Goal: Information Seeking & Learning: Find specific page/section

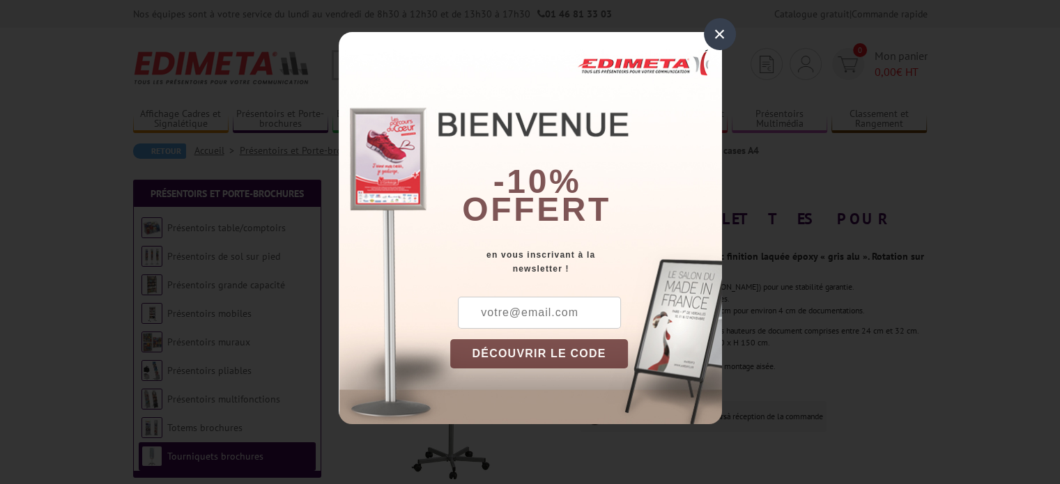
click at [704, 33] on div "×" at bounding box center [720, 34] width 32 height 32
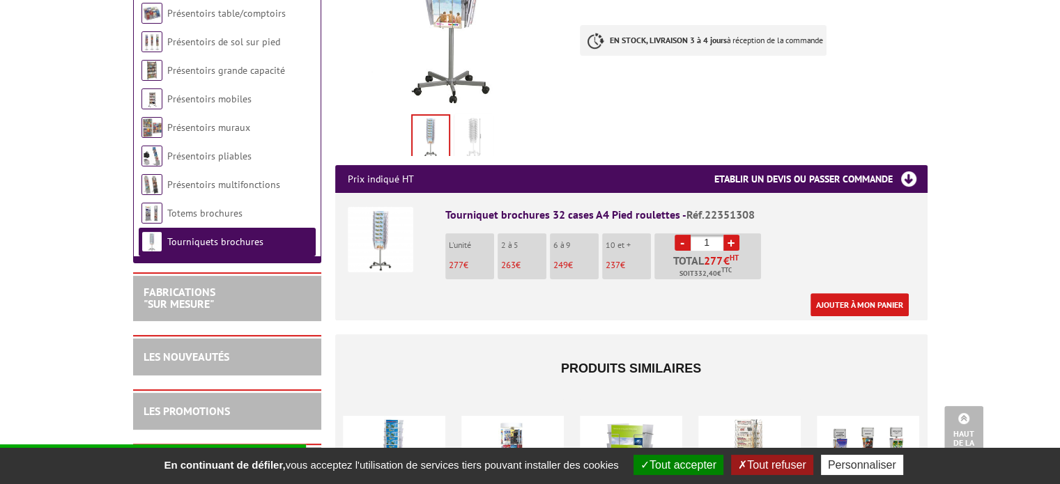
scroll to position [401, 0]
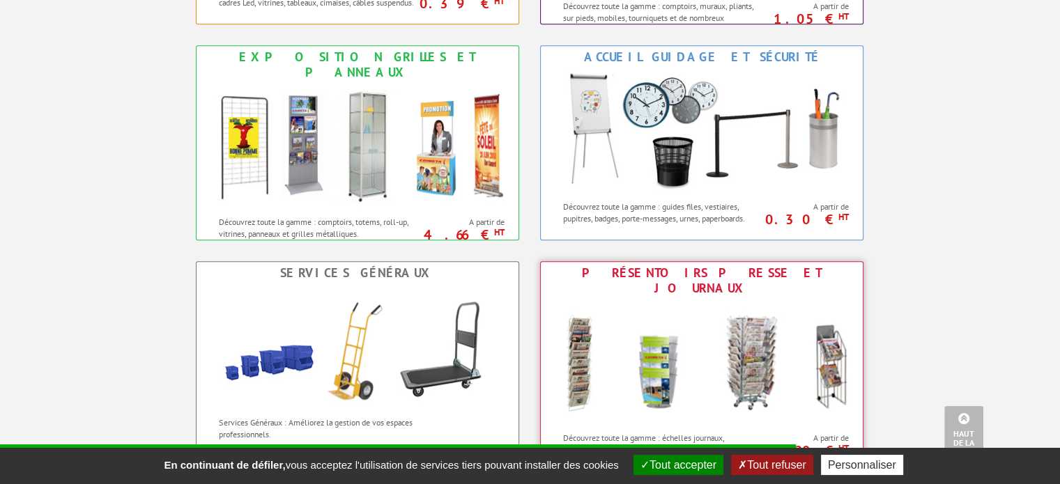
scroll to position [766, 0]
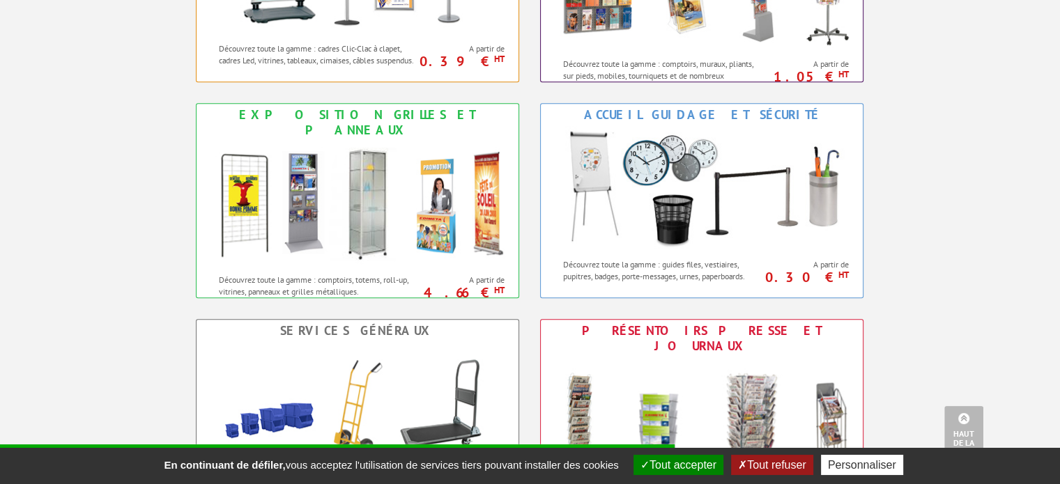
drag, startPoint x: 423, startPoint y: 102, endPoint x: 183, endPoint y: 128, distance: 241.0
click at [155, 132] on div "Affichage Cadres et Signalétique Découvrez toute la gamme : cadres Clic-Clac à …" at bounding box center [530, 298] width 836 height 864
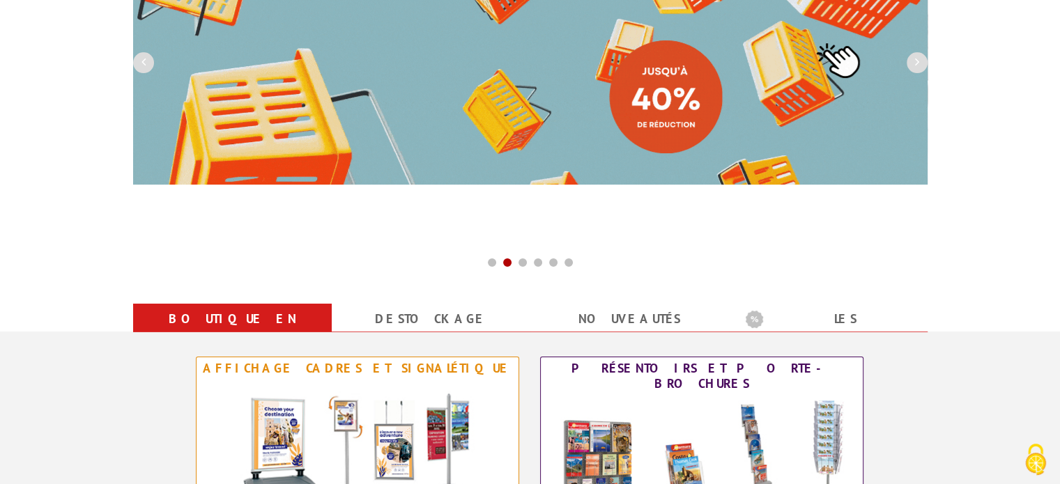
scroll to position [418, 0]
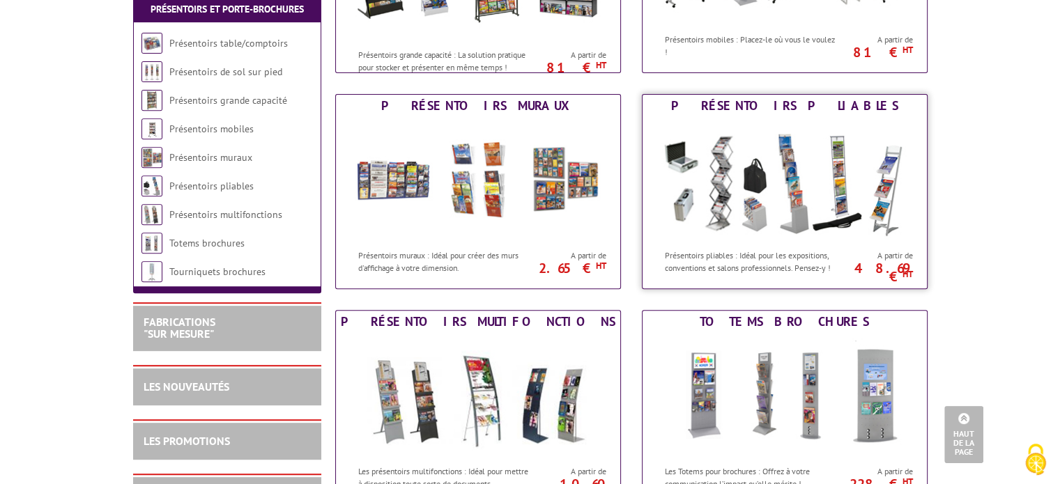
scroll to position [627, 0]
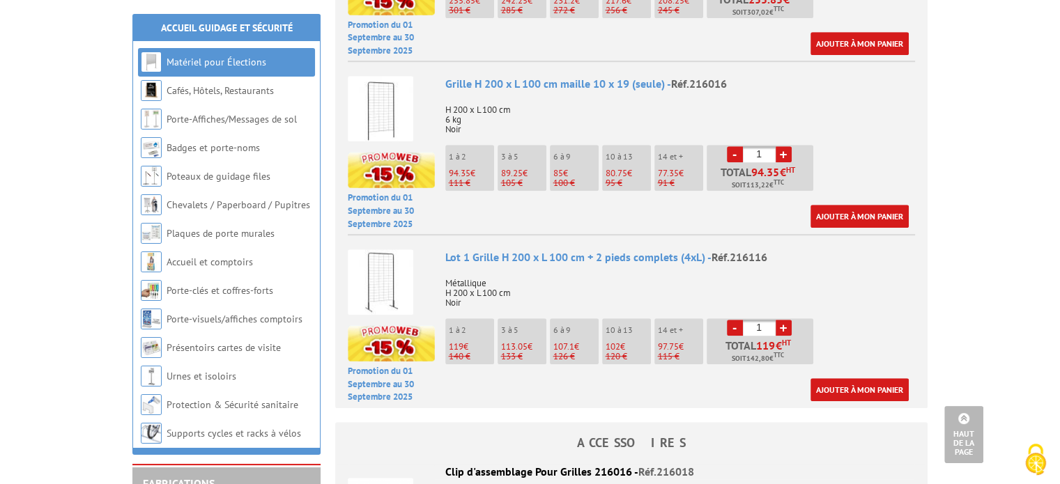
scroll to position [906, 0]
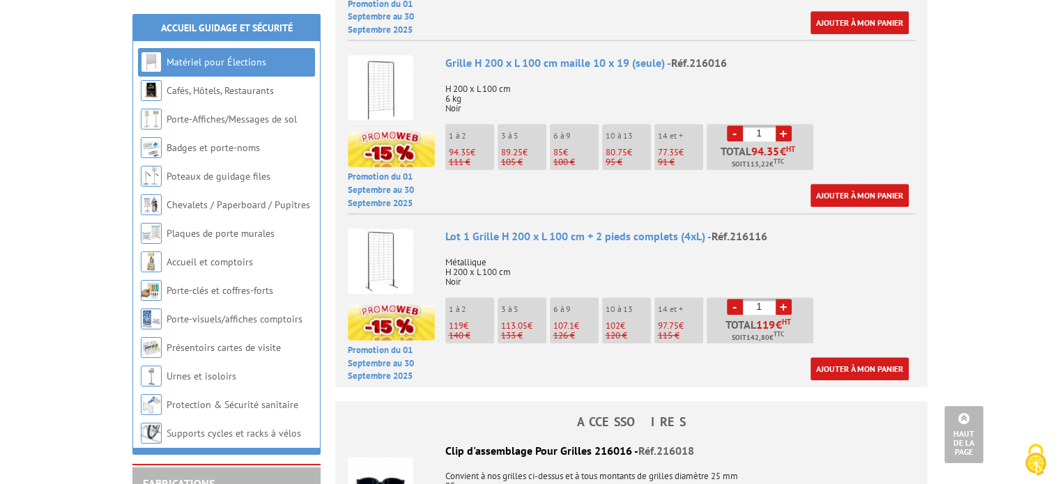
click at [787, 299] on link "+" at bounding box center [783, 307] width 16 height 16
type input "2"
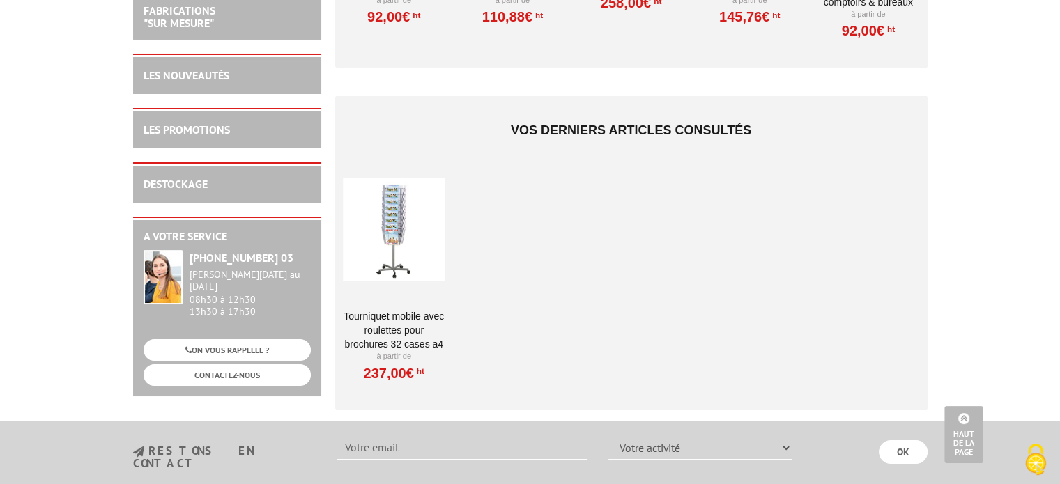
scroll to position [5156, 0]
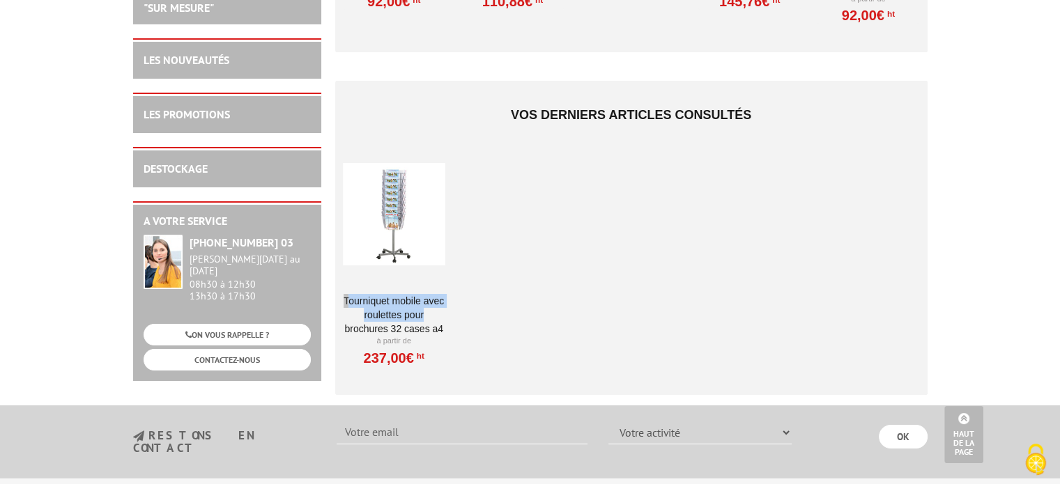
drag, startPoint x: 341, startPoint y: 268, endPoint x: 426, endPoint y: 292, distance: 87.6
click at [426, 292] on li "Tourniquet mobile avec roulettes pour brochures 32 cases A4 À partir de 237,00€…" at bounding box center [394, 256] width 104 height 224
copy link "Tourniquet mobile avec roulettes pour"
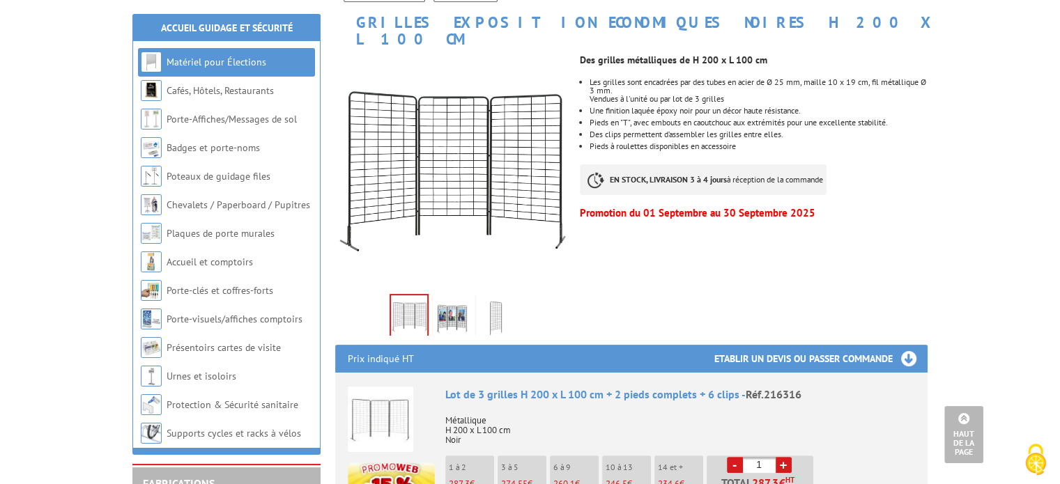
scroll to position [0, 0]
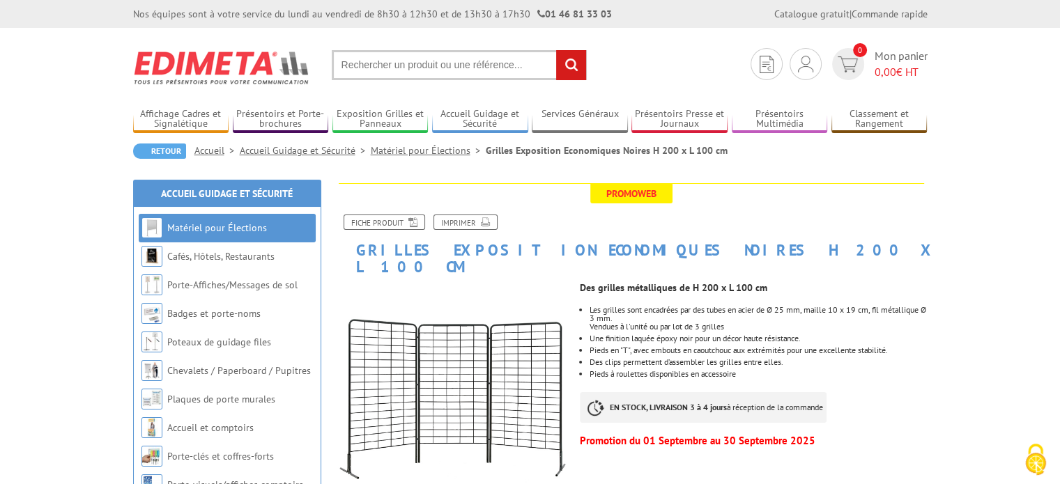
click at [396, 63] on input "text" at bounding box center [459, 65] width 255 height 30
paste input "Tourniquet mobile avec roulettes pour"
type input "Tourniquet mobile avec roulettes pour livres"
click at [570, 70] on input "rechercher" at bounding box center [571, 65] width 30 height 30
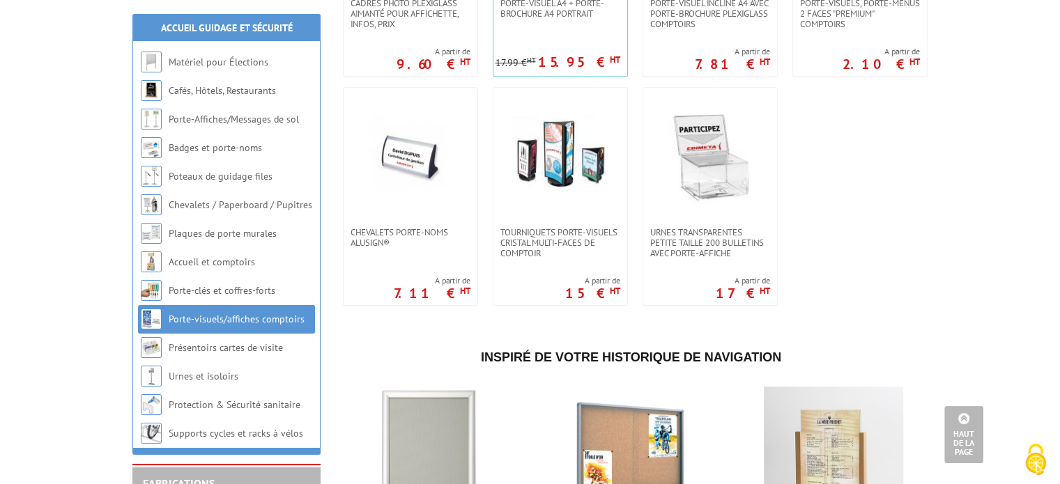
scroll to position [1115, 0]
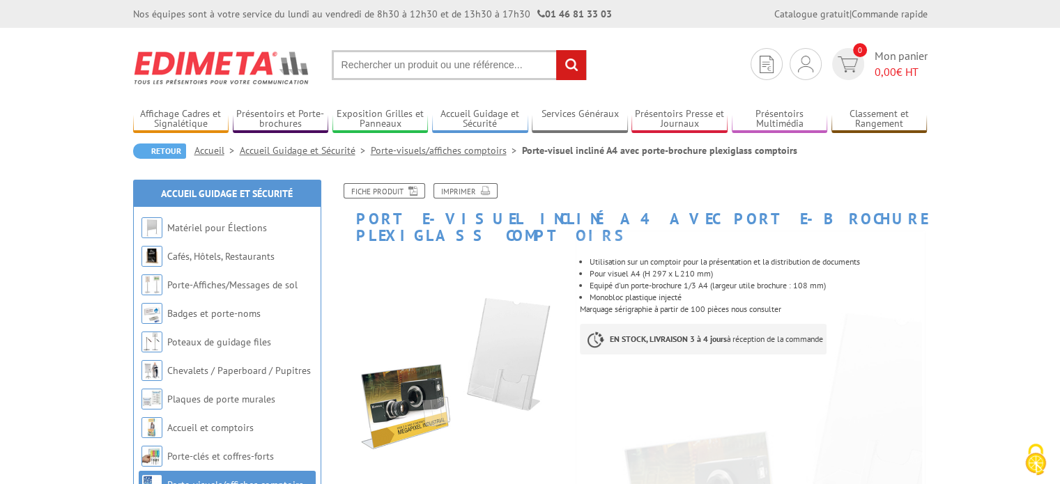
click at [387, 58] on input "text" at bounding box center [459, 65] width 255 height 30
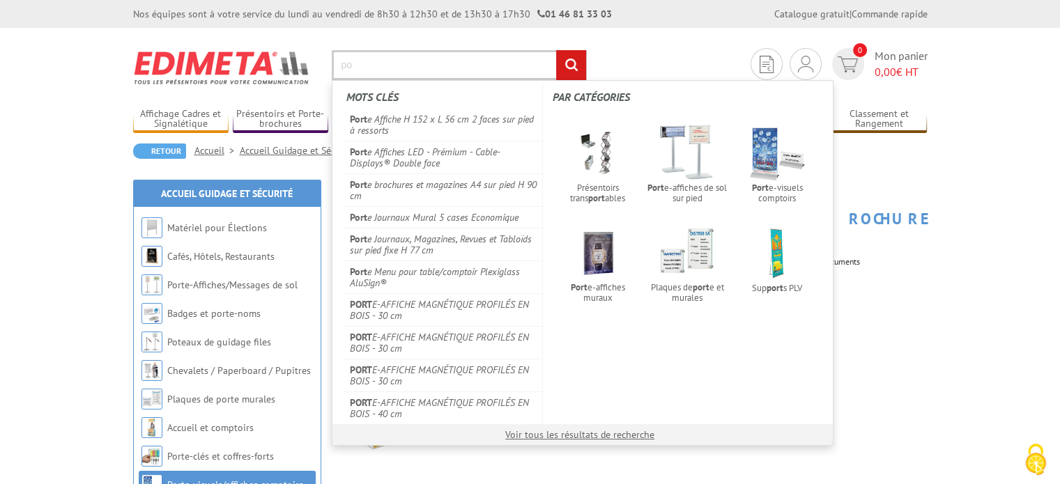
type input "p"
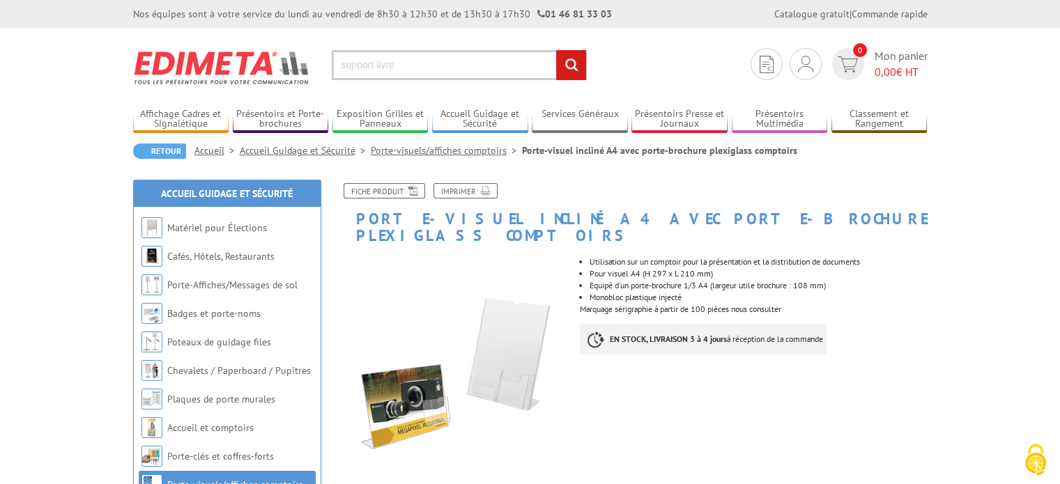
type input "support livre"
click at [556, 50] on input "rechercher" at bounding box center [571, 65] width 30 height 30
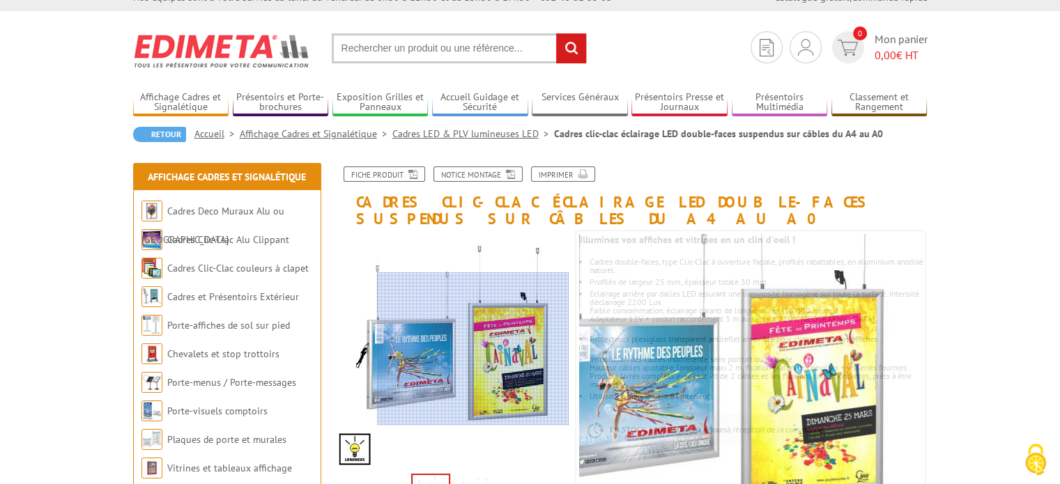
scroll to position [139, 0]
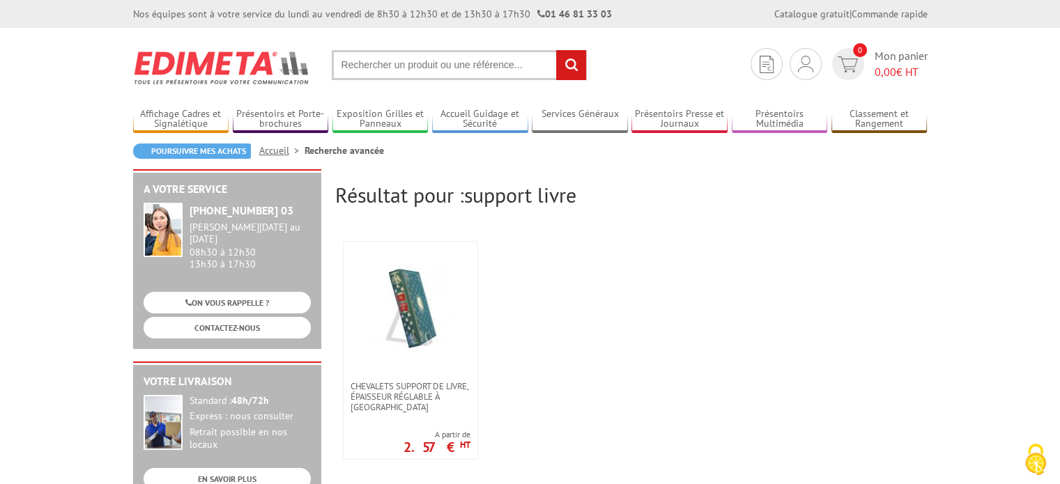
drag, startPoint x: 416, startPoint y: 347, endPoint x: 647, endPoint y: 412, distance: 239.7
click at [647, 412] on ul "CHEVALETS SUPPORT DE LIVRE, ÉPAISSEUR RÉGLABLE À [GEOGRAPHIC_DATA] A partir de …" at bounding box center [631, 350] width 592 height 233
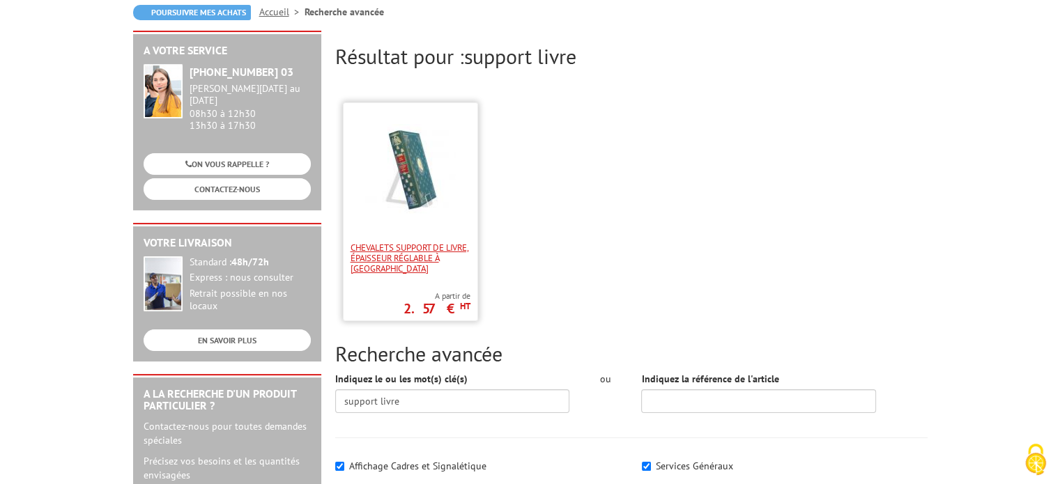
scroll to position [139, 0]
click at [410, 198] on img at bounding box center [410, 168] width 91 height 91
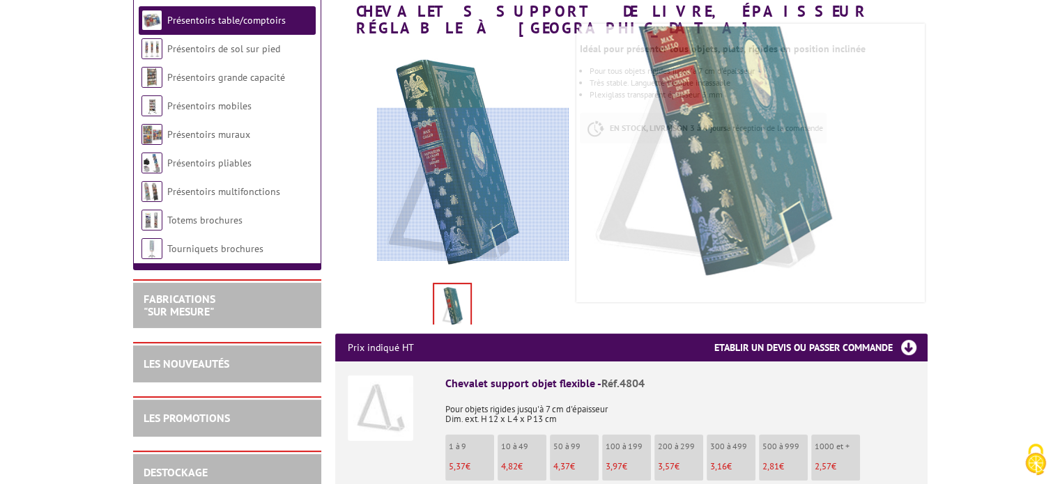
scroll to position [279, 0]
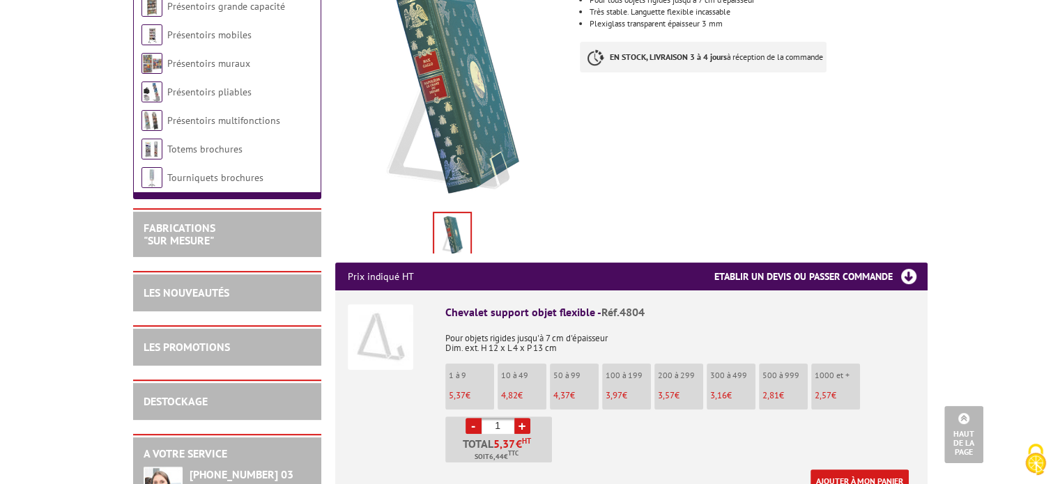
click at [520, 418] on link "+" at bounding box center [522, 426] width 16 height 16
click at [521, 418] on link "+" at bounding box center [522, 426] width 16 height 16
click at [520, 418] on link "+" at bounding box center [522, 426] width 16 height 16
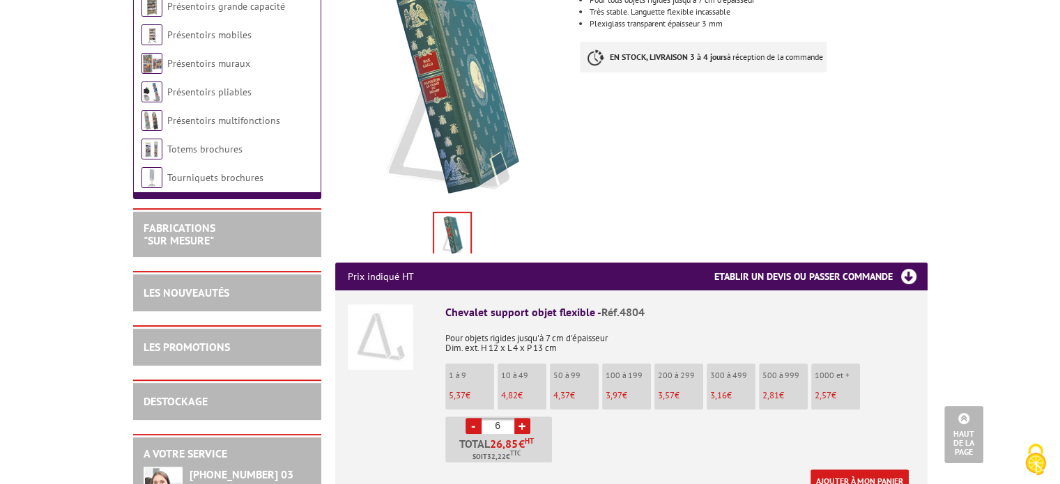
click at [520, 418] on link "+" at bounding box center [522, 426] width 16 height 16
click at [522, 418] on link "+" at bounding box center [522, 426] width 16 height 16
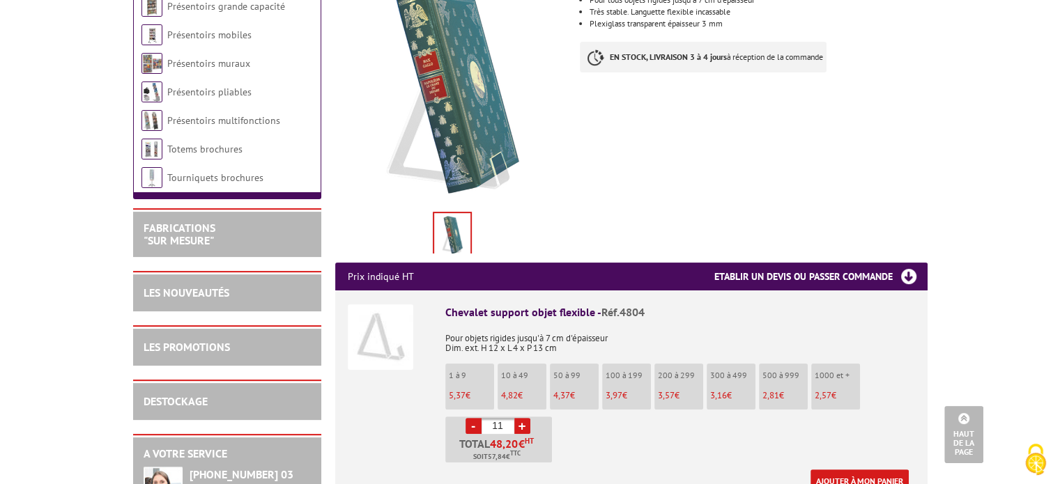
click at [522, 418] on link "+" at bounding box center [522, 426] width 16 height 16
click at [524, 418] on link "+" at bounding box center [522, 426] width 16 height 16
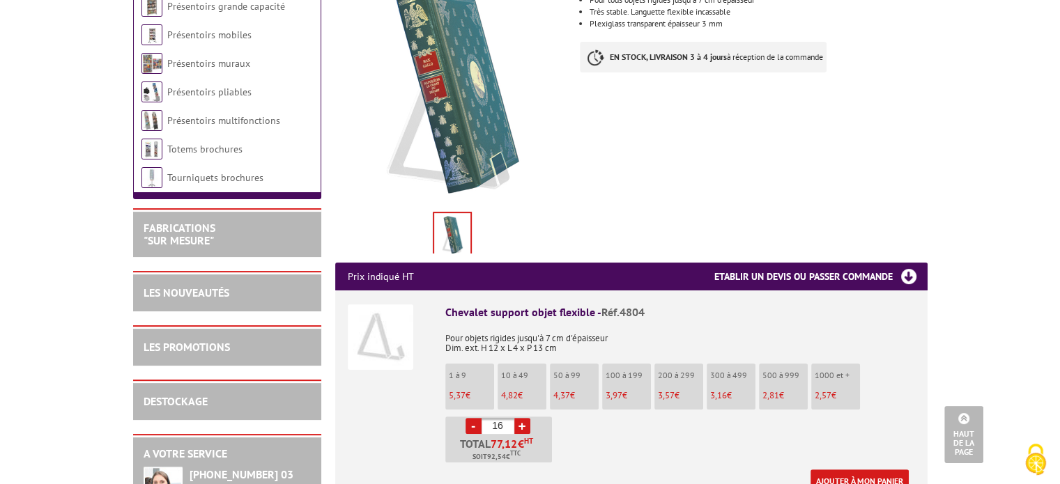
click at [524, 418] on link "+" at bounding box center [522, 426] width 16 height 16
click at [523, 418] on link "+" at bounding box center [522, 426] width 16 height 16
click at [522, 418] on link "+" at bounding box center [522, 426] width 16 height 16
type input "20"
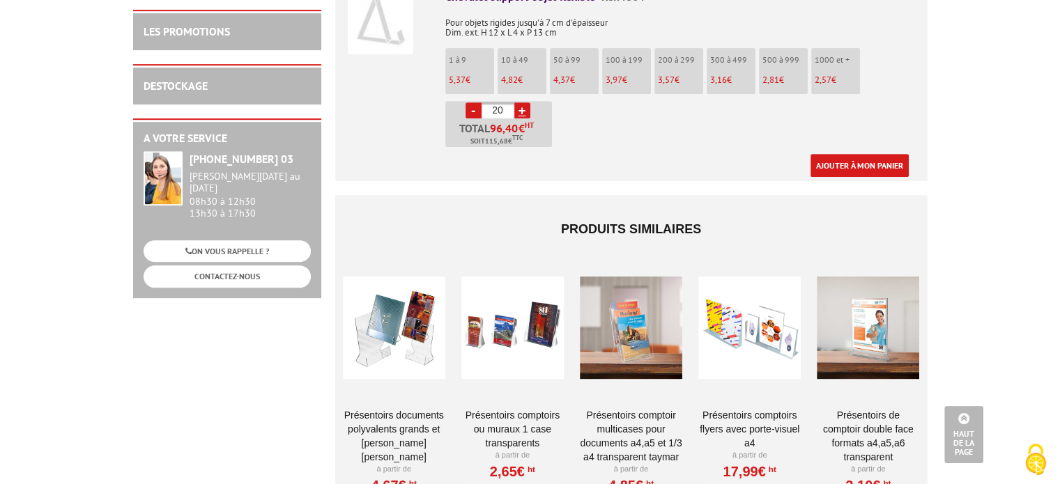
scroll to position [697, 0]
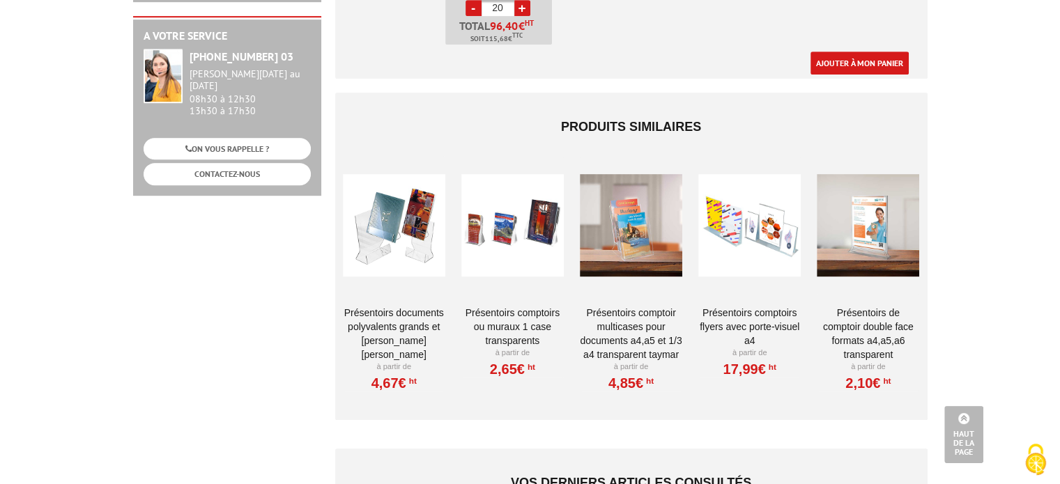
drag, startPoint x: 396, startPoint y: 231, endPoint x: 381, endPoint y: 306, distance: 76.0
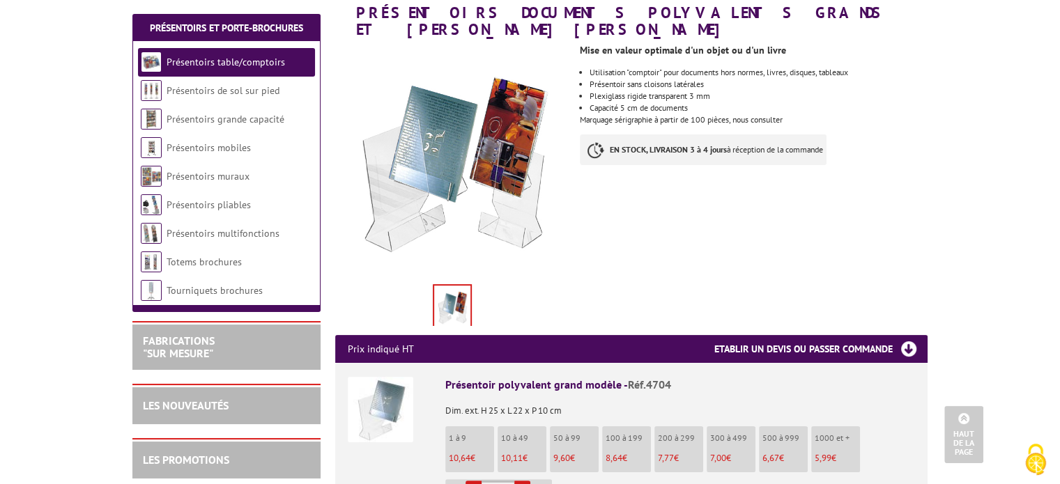
scroll to position [209, 0]
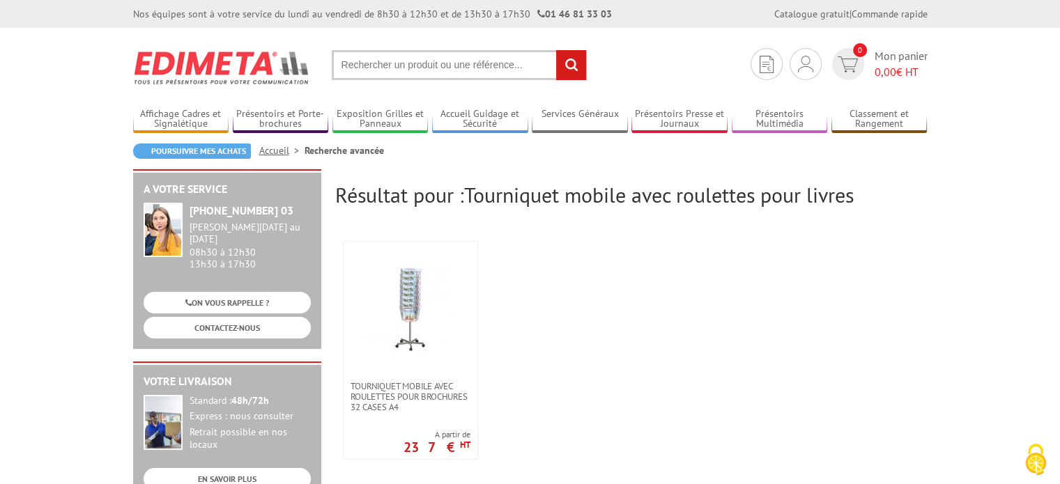
click at [480, 59] on input "text" at bounding box center [459, 65] width 255 height 30
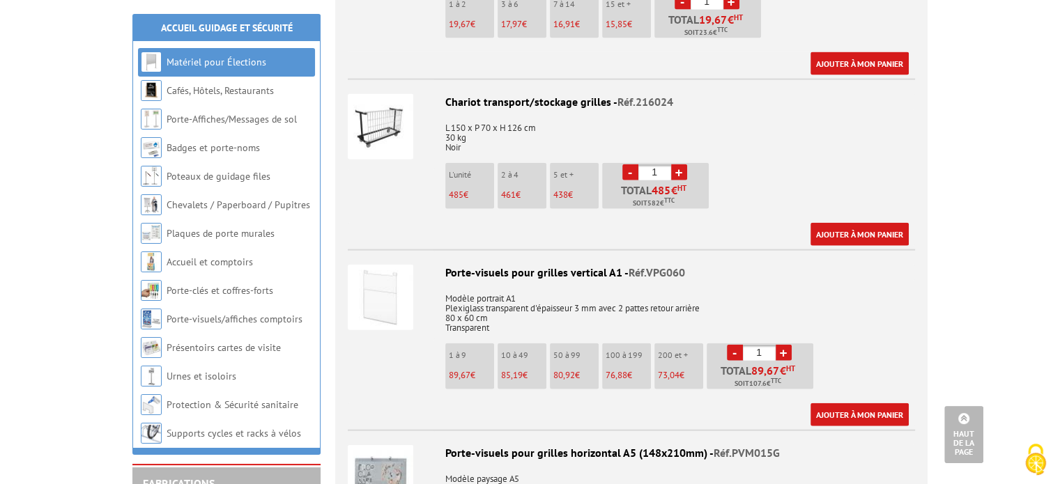
scroll to position [3205, 0]
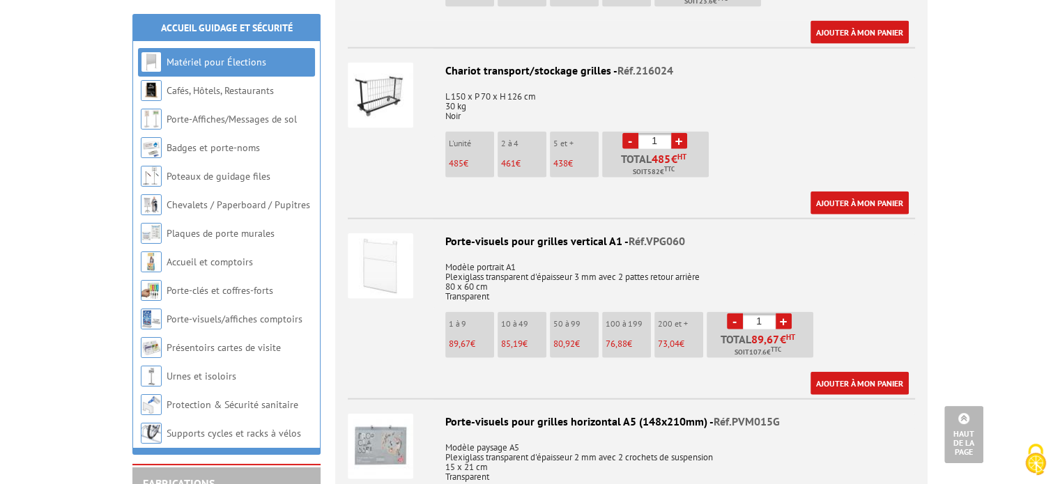
drag, startPoint x: 442, startPoint y: 215, endPoint x: 563, endPoint y: 222, distance: 120.7
click at [563, 233] on div "Porte-visuels pour grilles vertical A1 - Réf.VPG060" at bounding box center [631, 241] width 567 height 16
copy div "Porte-visuels pour grilles"
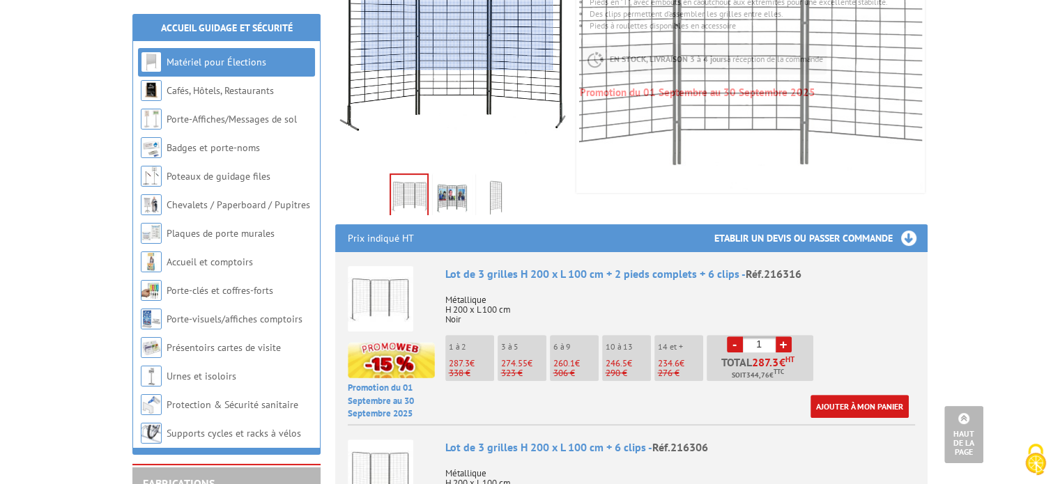
scroll to position [0, 0]
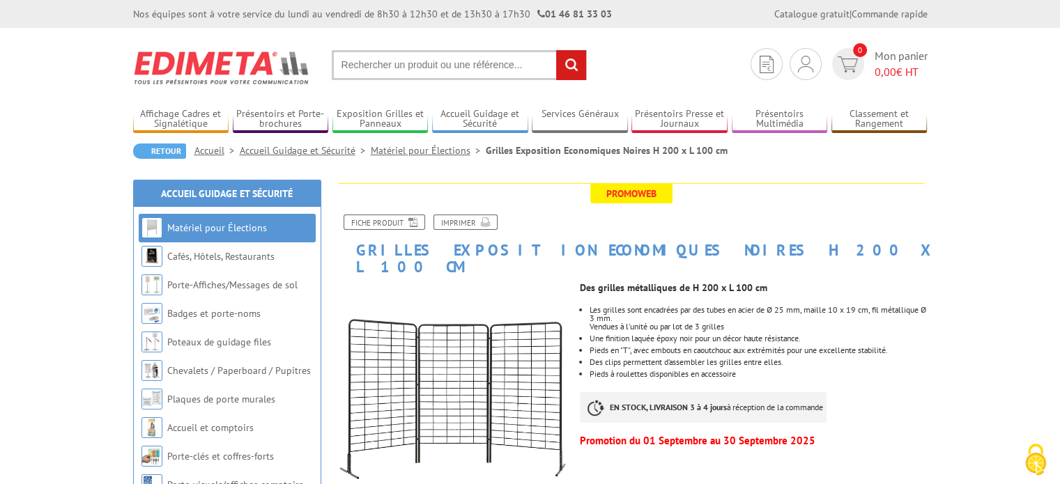
click at [411, 61] on input "text" at bounding box center [459, 65] width 255 height 30
paste input "Porte-visuels pour grilles"
drag, startPoint x: 395, startPoint y: 63, endPoint x: 369, endPoint y: 67, distance: 26.7
click at [369, 67] on input "Porte-visuels pour grilles" at bounding box center [459, 65] width 255 height 30
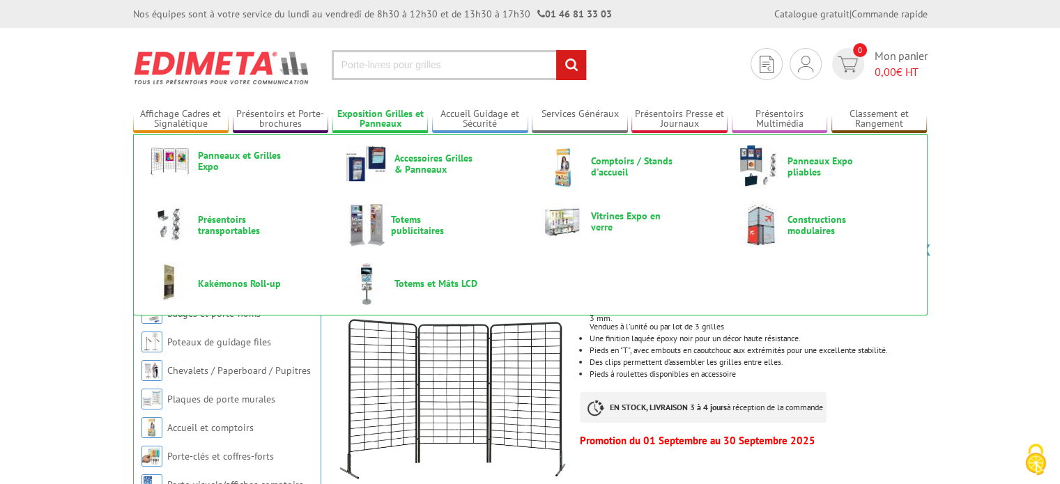
type input "Porte-livres pour grilles"
click at [556, 50] on input "rechercher" at bounding box center [571, 65] width 30 height 30
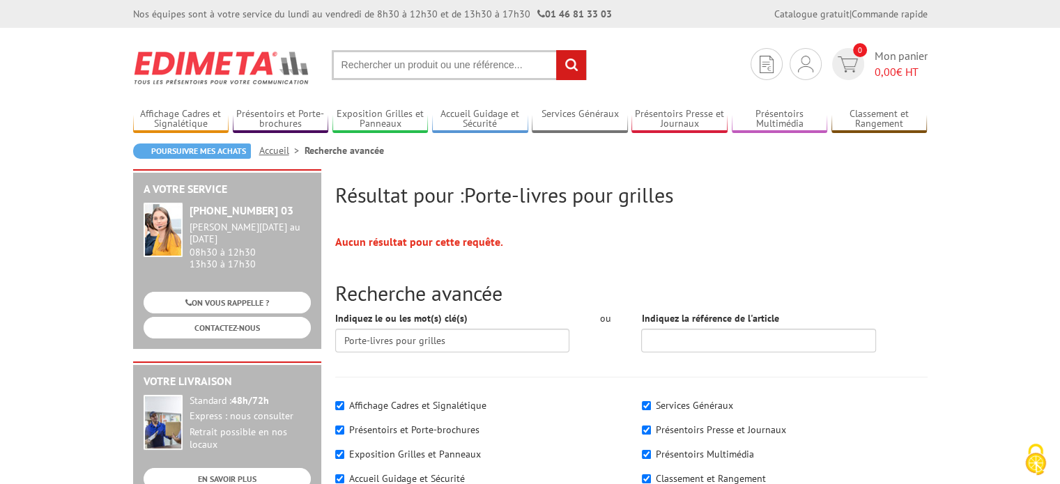
click at [440, 62] on input "text" at bounding box center [459, 65] width 255 height 30
type input "présentoir pour livre"
click at [556, 50] on input "rechercher" at bounding box center [571, 65] width 30 height 30
click at [452, 59] on input "text" at bounding box center [459, 65] width 255 height 30
type input "porte livre"
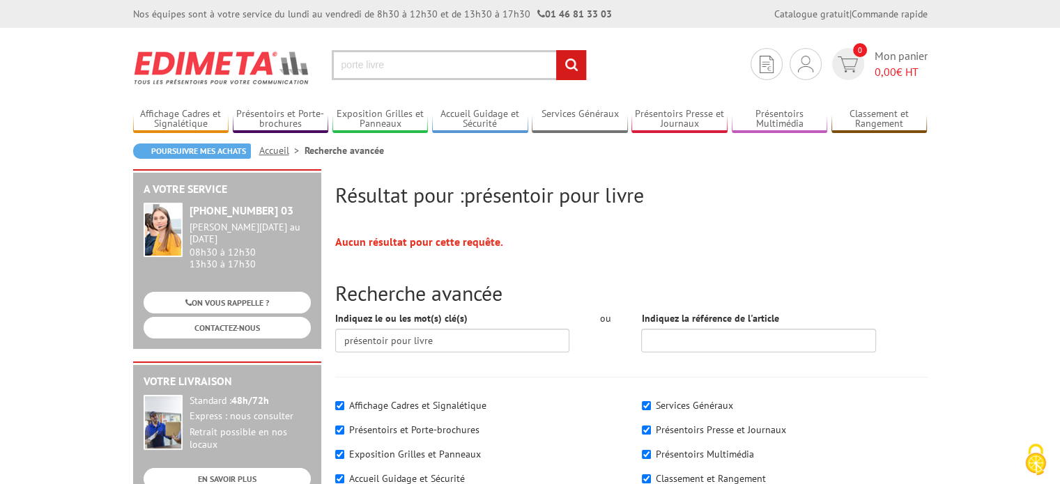
click at [556, 50] on input "rechercher" at bounding box center [571, 65] width 30 height 30
click at [347, 46] on section "Je me connecte Nouveau client ? Inscrivez-vous 0 Mon panier 0,00 € HT recherche…" at bounding box center [530, 60] width 794 height 65
click at [375, 73] on input "text" at bounding box center [459, 65] width 255 height 30
type input "support livre pour grille"
click at [556, 50] on input "rechercher" at bounding box center [571, 65] width 30 height 30
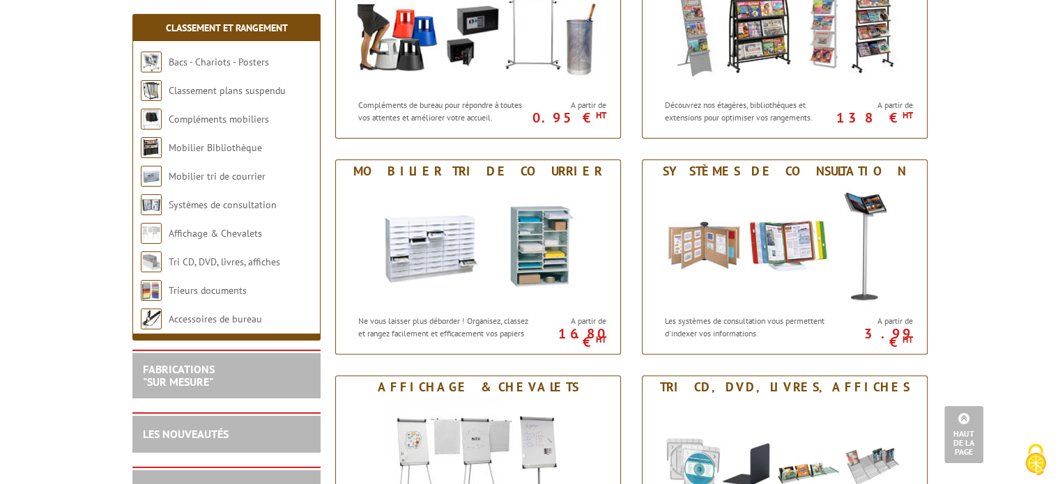
scroll to position [418, 0]
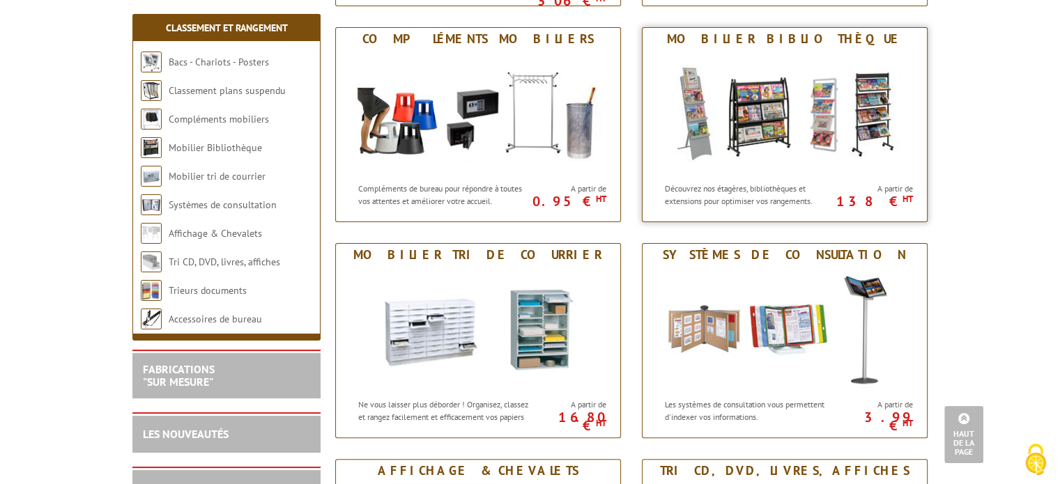
click at [780, 102] on img at bounding box center [785, 112] width 258 height 125
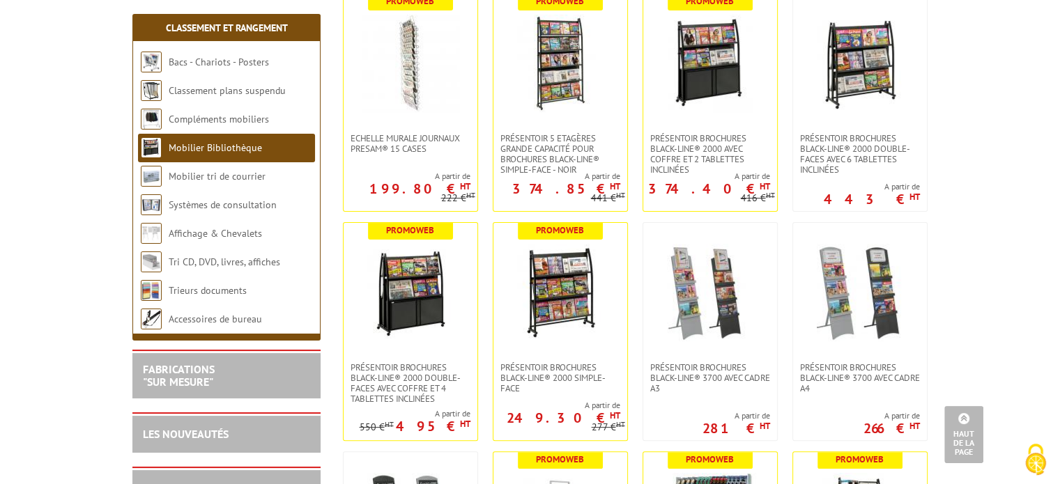
scroll to position [279, 0]
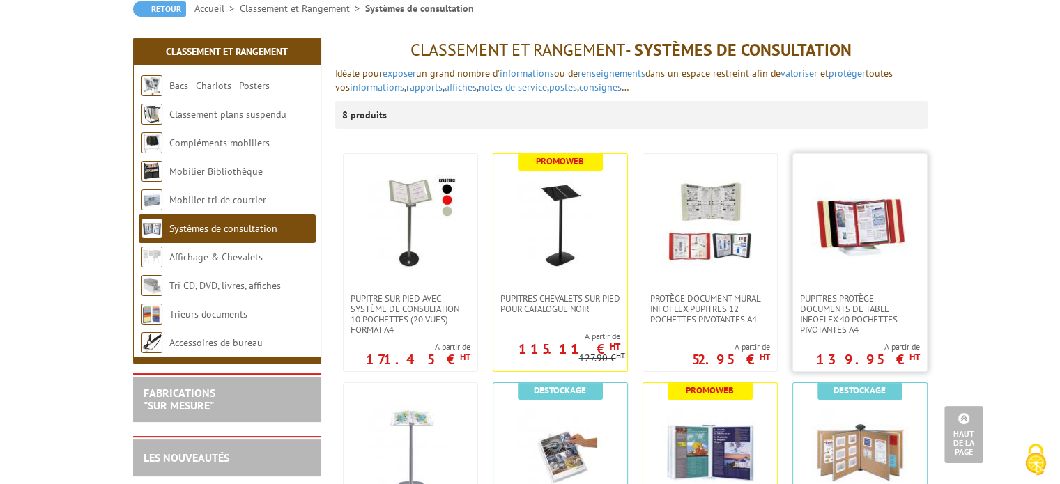
scroll to position [139, 0]
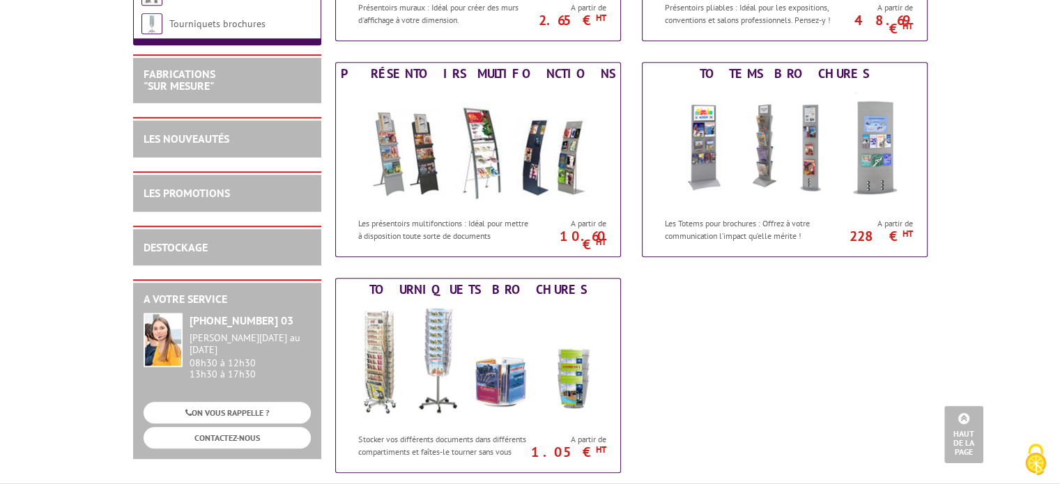
scroll to position [836, 0]
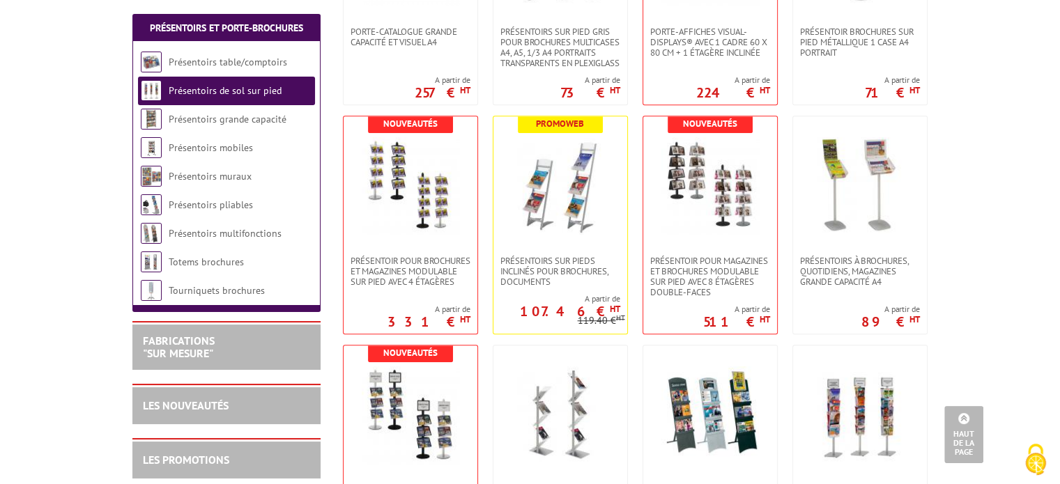
scroll to position [906, 0]
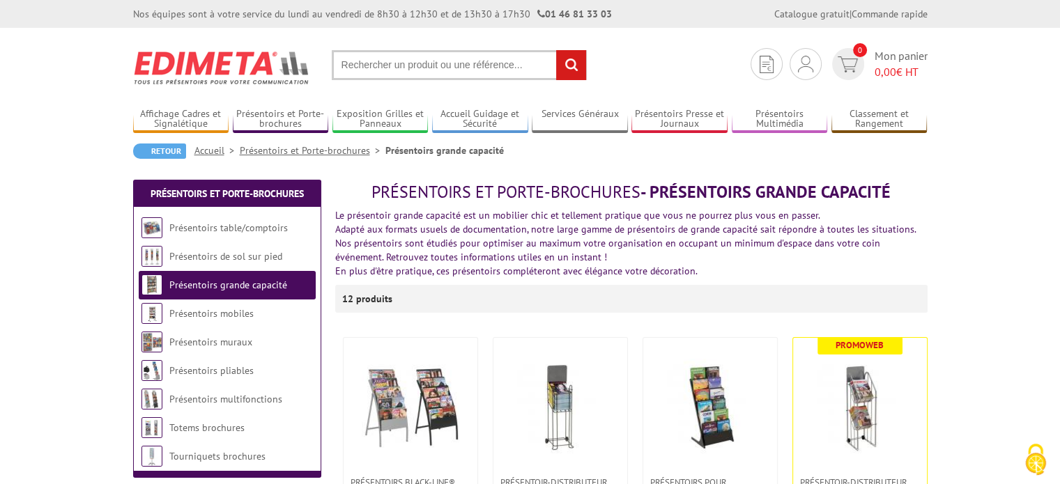
click at [422, 44] on section "Je me connecte Nouveau client ? Inscrivez-vous 0 Mon panier 0,00 € HT recherche…" at bounding box center [530, 60] width 794 height 65
click at [429, 78] on input "text" at bounding box center [459, 65] width 255 height 30
click at [426, 61] on input "text" at bounding box center [459, 65] width 255 height 30
type input "support livre"
click at [556, 50] on input "rechercher" at bounding box center [571, 65] width 30 height 30
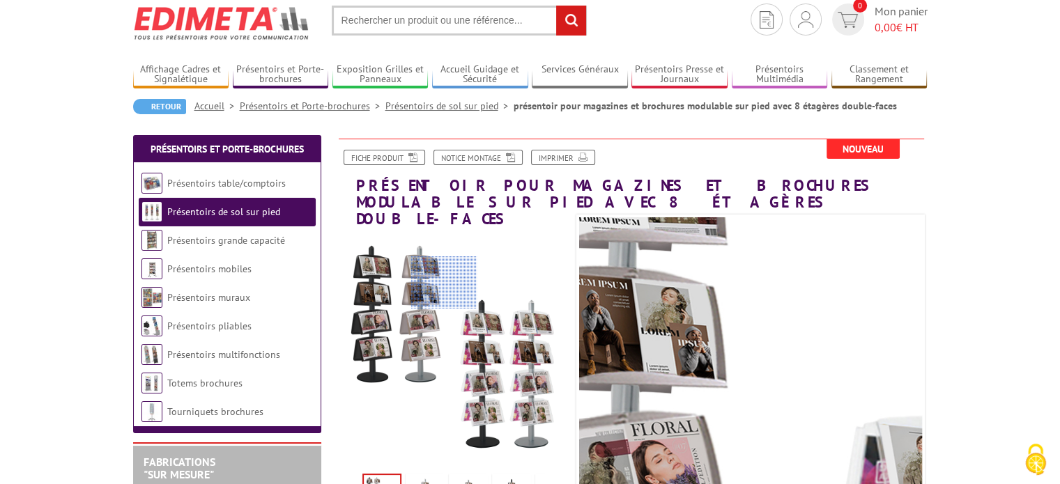
scroll to position [70, 0]
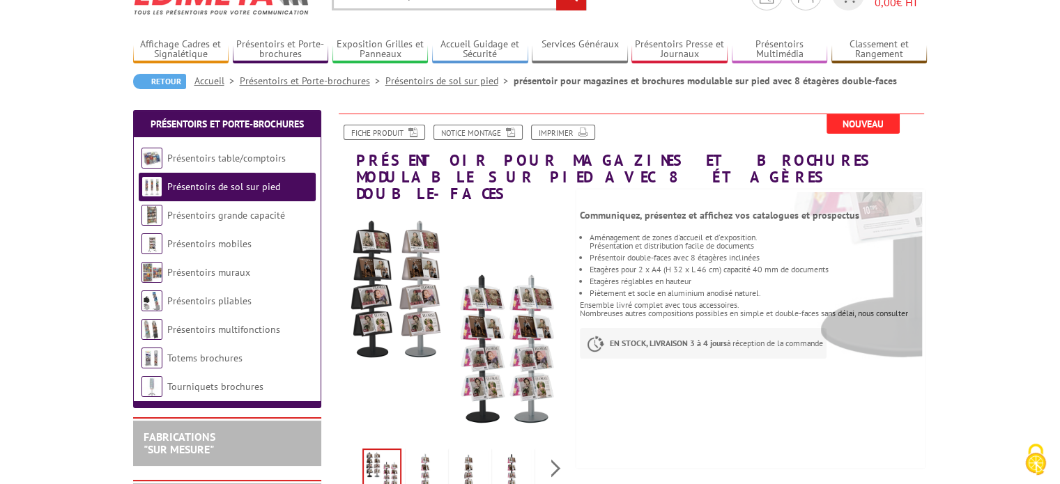
click at [431, 451] on img at bounding box center [424, 472] width 33 height 43
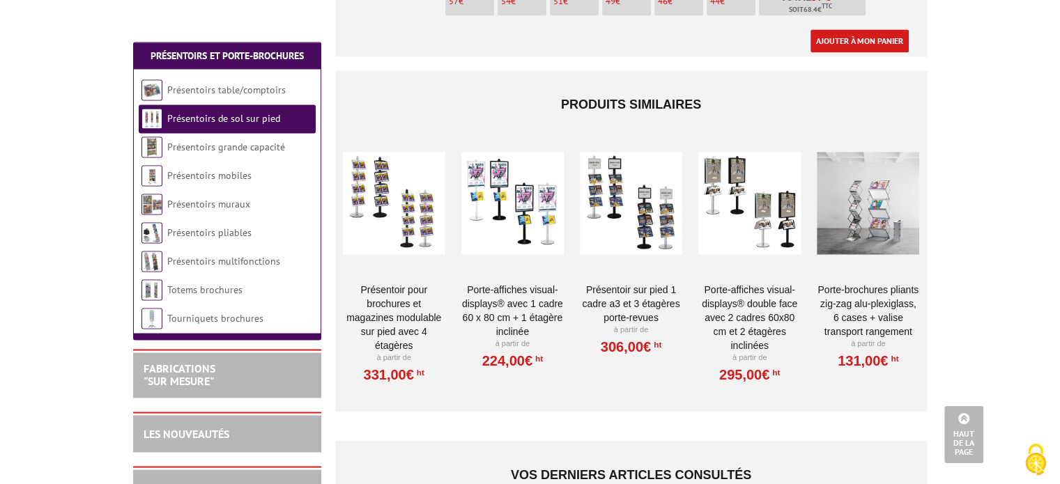
scroll to position [2230, 0]
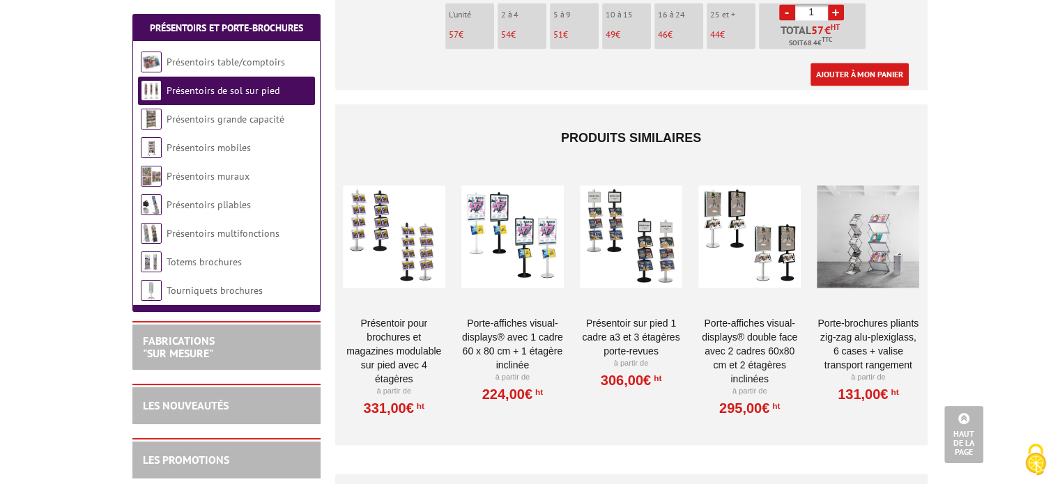
click at [863, 316] on link "Porte-Brochures pliants ZIG-ZAG Alu-Plexiglass, 6 cases + valise transport rang…" at bounding box center [868, 344] width 102 height 56
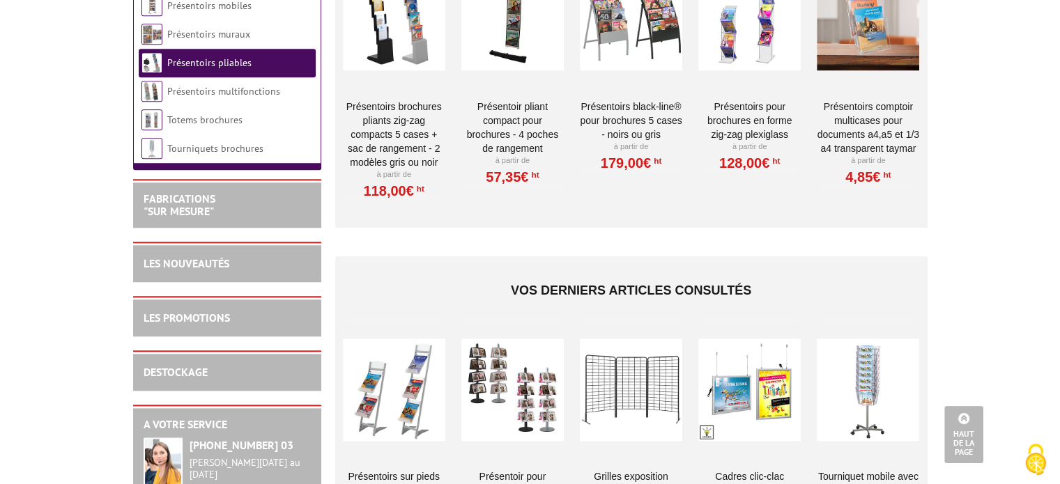
scroll to position [1394, 0]
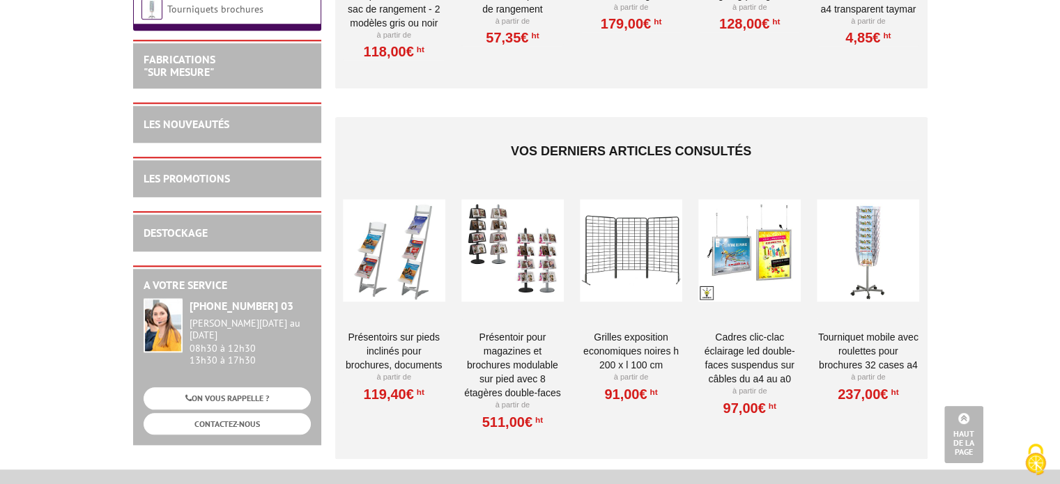
click at [870, 330] on link "Tourniquet mobile avec roulettes pour brochures 32 cases A4" at bounding box center [868, 351] width 102 height 42
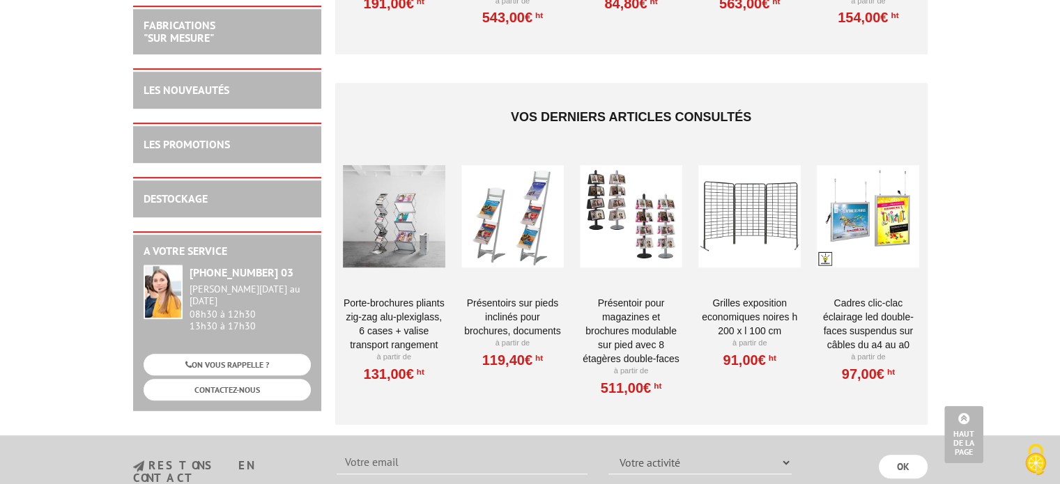
scroll to position [975, 0]
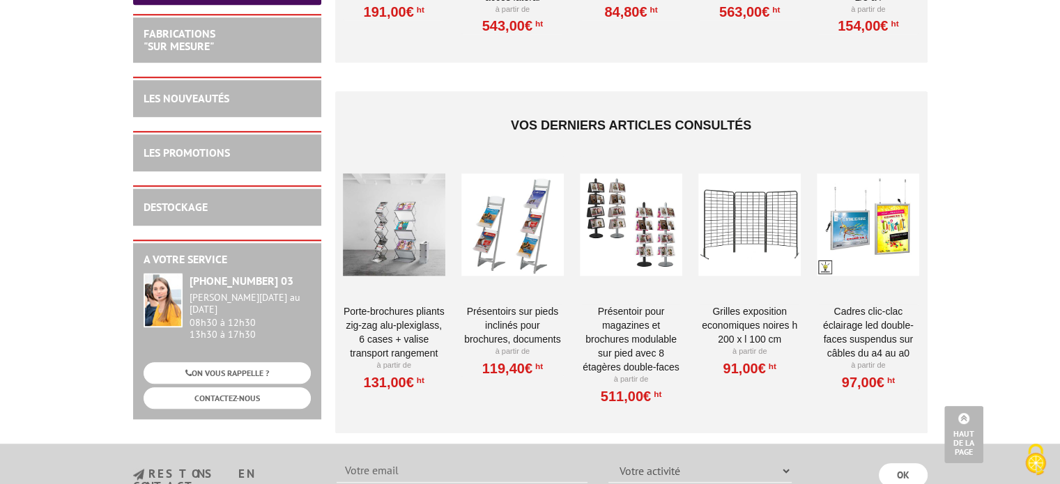
click at [384, 304] on link "Porte-Brochures pliants ZIG-ZAG Alu-Plexiglass, 6 cases + valise transport rang…" at bounding box center [394, 332] width 102 height 56
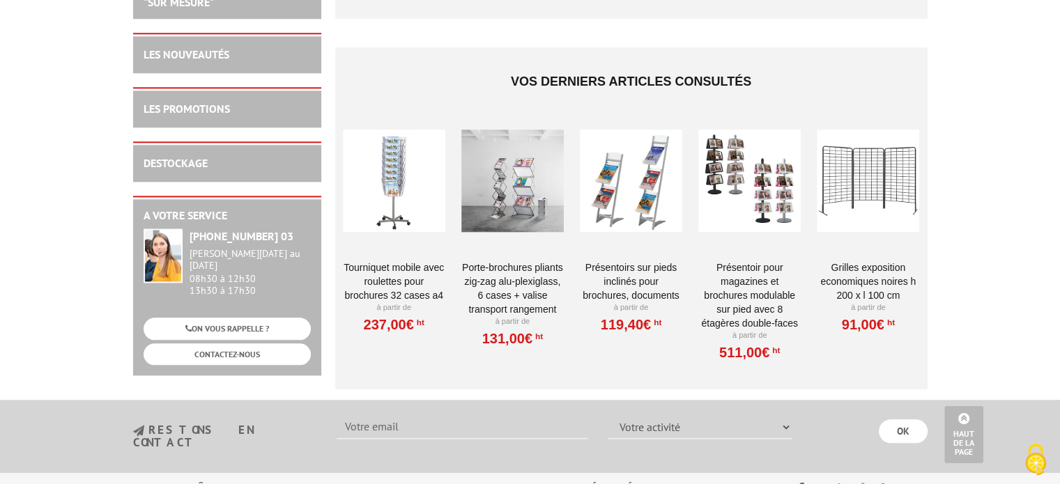
scroll to position [1533, 0]
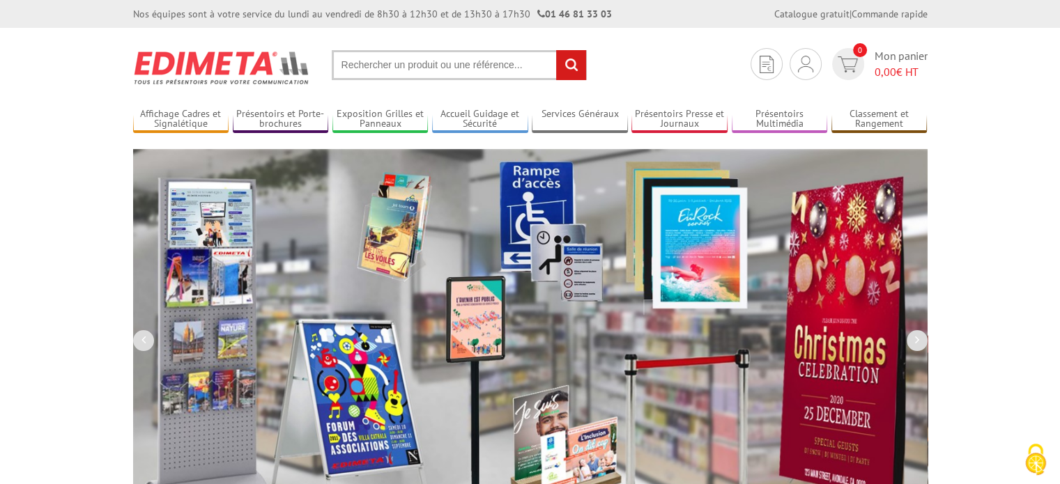
click at [417, 58] on input "text" at bounding box center [459, 65] width 255 height 30
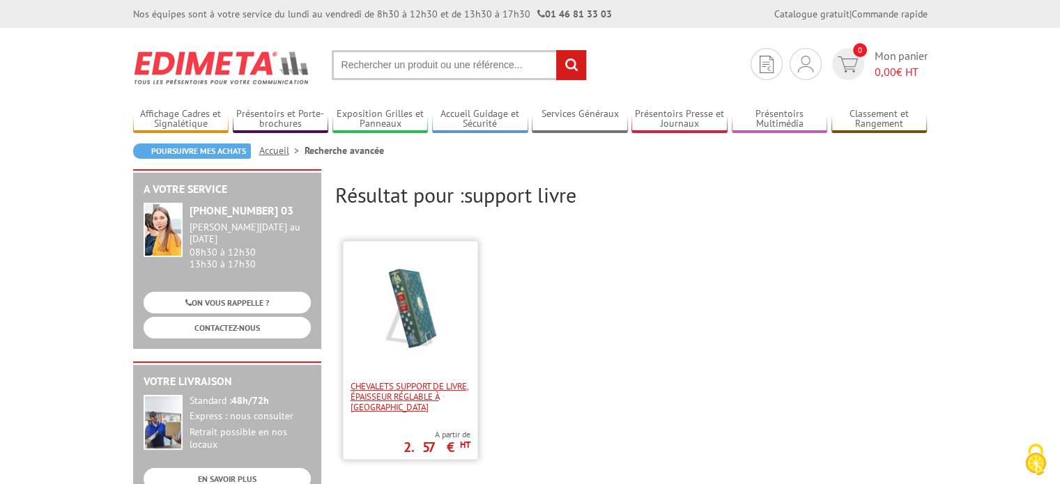
click at [398, 392] on span "CHEVALETS SUPPORT DE LIVRE, ÉPAISSEUR RÉGLABLE À [GEOGRAPHIC_DATA]" at bounding box center [410, 396] width 120 height 31
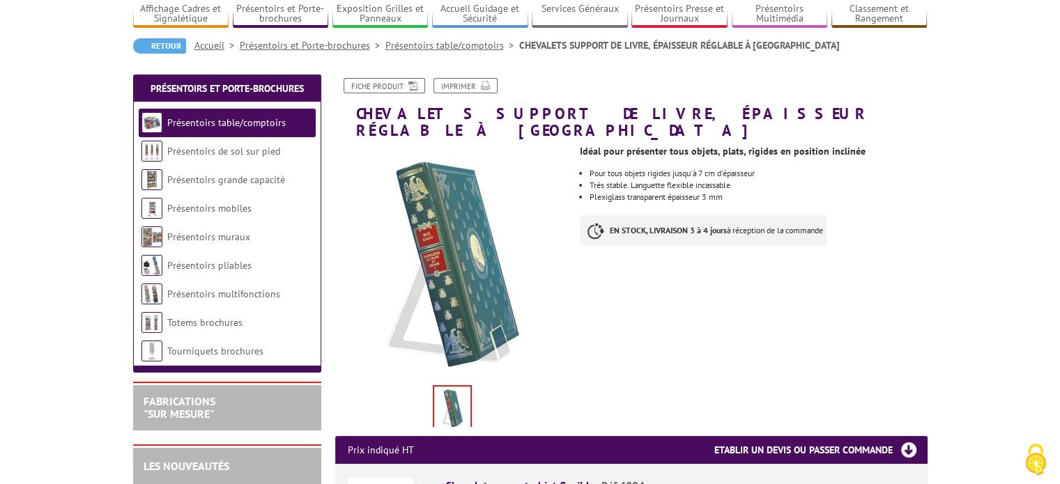
scroll to position [139, 0]
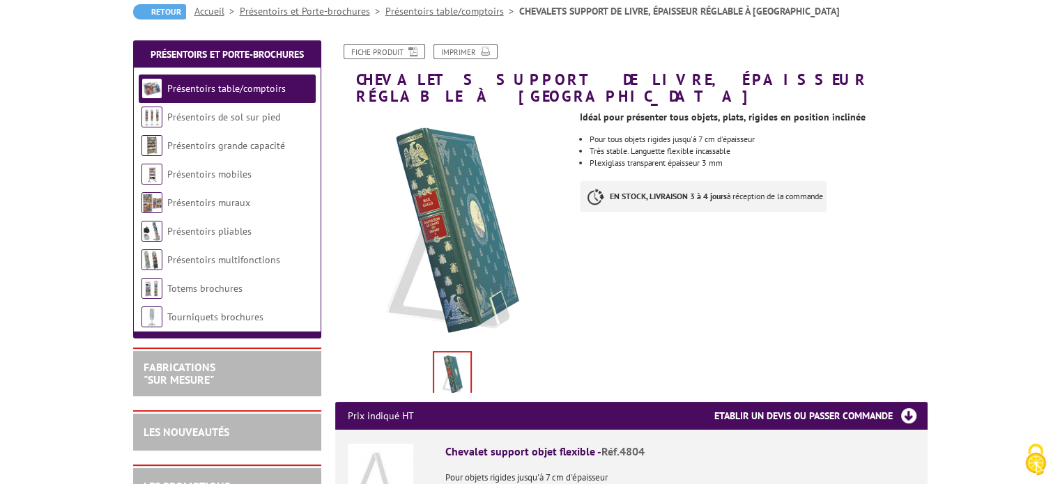
click at [594, 79] on h1 "CHEVALETS SUPPORT DE LIVRE, ÉPAISSEUR RÉGLABLE À [GEOGRAPHIC_DATA]" at bounding box center [631, 74] width 613 height 61
click at [594, 78] on h1 "CHEVALETS SUPPORT DE LIVRE, ÉPAISSEUR RÉGLABLE À [GEOGRAPHIC_DATA]" at bounding box center [631, 74] width 613 height 61
click at [594, 77] on h1 "CHEVALETS SUPPORT DE LIVRE, ÉPAISSEUR RÉGLABLE À [GEOGRAPHIC_DATA]" at bounding box center [631, 74] width 613 height 61
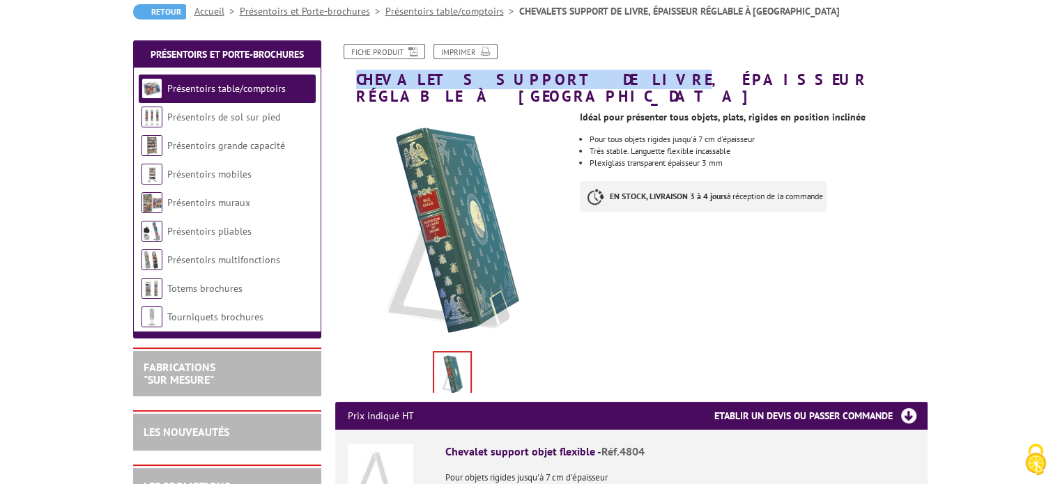
drag, startPoint x: 351, startPoint y: 77, endPoint x: 562, endPoint y: 77, distance: 210.4
click at [562, 77] on h1 "CHEVALETS SUPPORT DE LIVRE, ÉPAISSEUR RÉGLABLE À [GEOGRAPHIC_DATA]" at bounding box center [631, 74] width 613 height 61
copy h1 "CHEVALETS SUPPORT DE LIVRE"
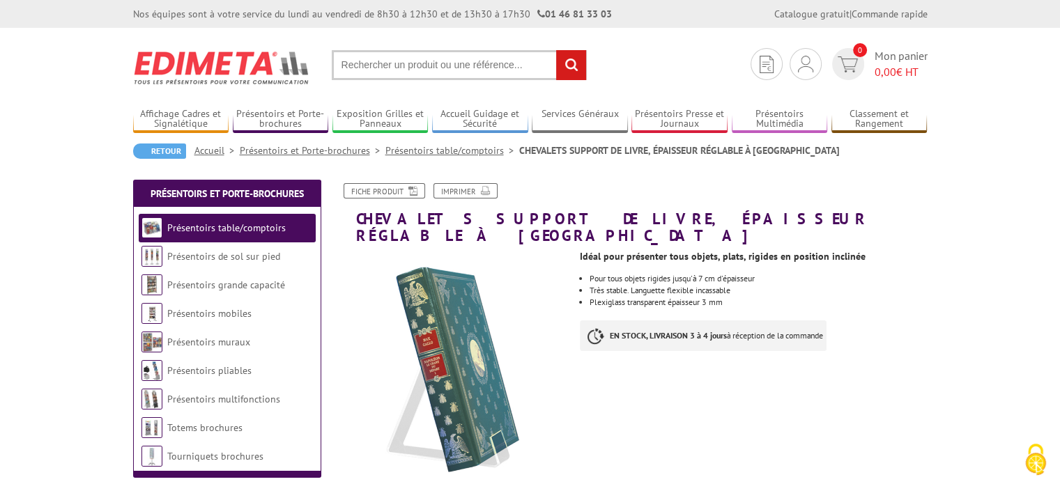
click at [407, 63] on input "text" at bounding box center [459, 65] width 255 height 30
type input "support livre pour grille"
click at [556, 50] on input "rechercher" at bounding box center [571, 65] width 30 height 30
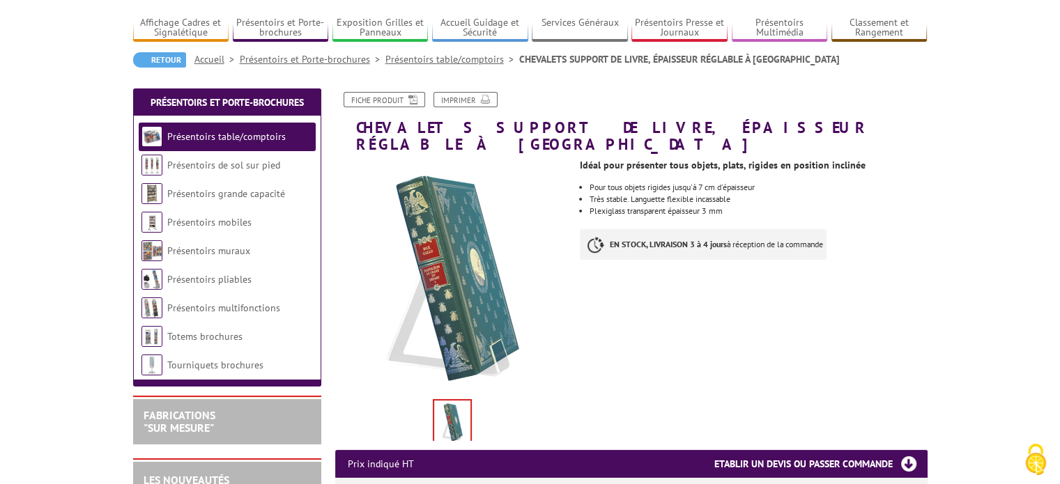
scroll to position [70, 0]
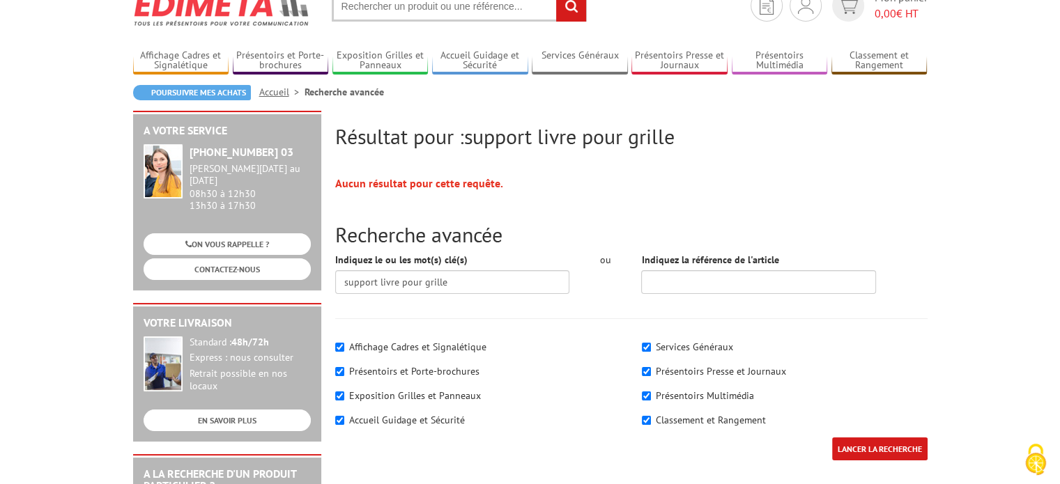
scroll to position [209, 0]
